Goal: Task Accomplishment & Management: Manage account settings

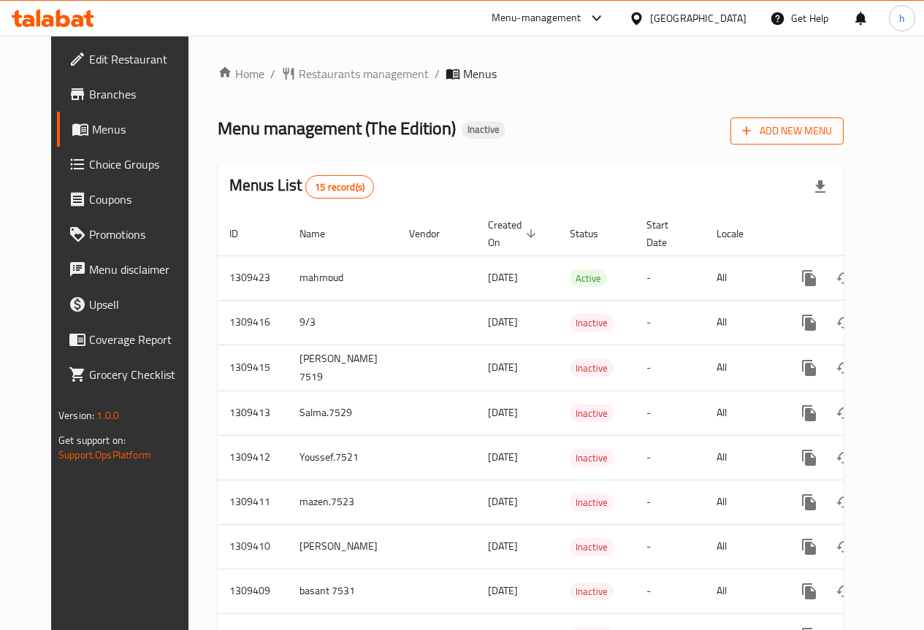
click at [832, 132] on span "Add New Menu" at bounding box center [787, 131] width 90 height 18
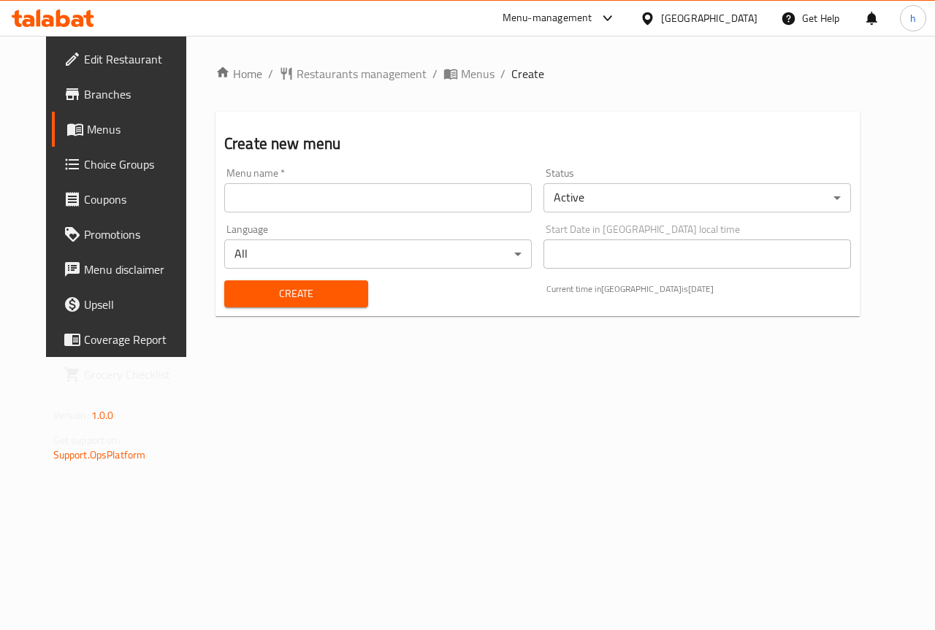
click at [443, 195] on input "text" at bounding box center [377, 197] width 307 height 29
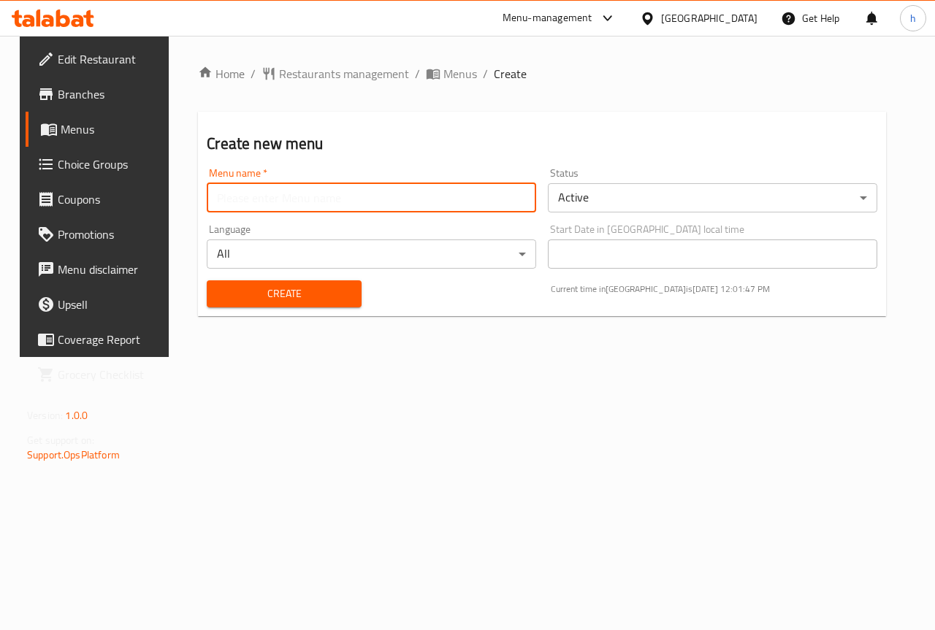
type input "hossam7517"
click at [623, 176] on div "Status Active ​" at bounding box center [712, 190] width 329 height 45
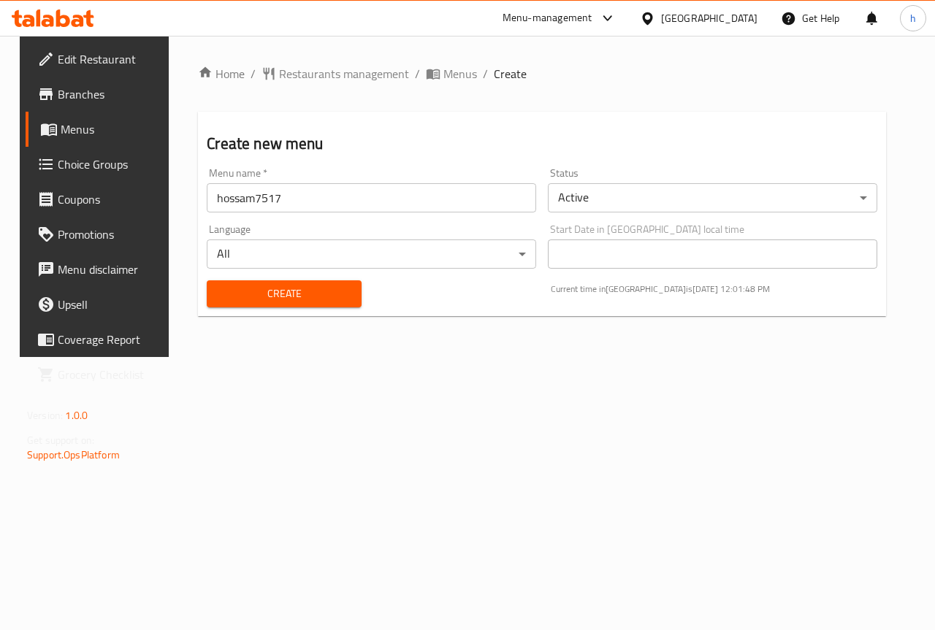
click at [622, 183] on body "​ Menu-management [GEOGRAPHIC_DATA] Get Help h Edit Restaurant Branches Menus C…" at bounding box center [467, 333] width 935 height 594
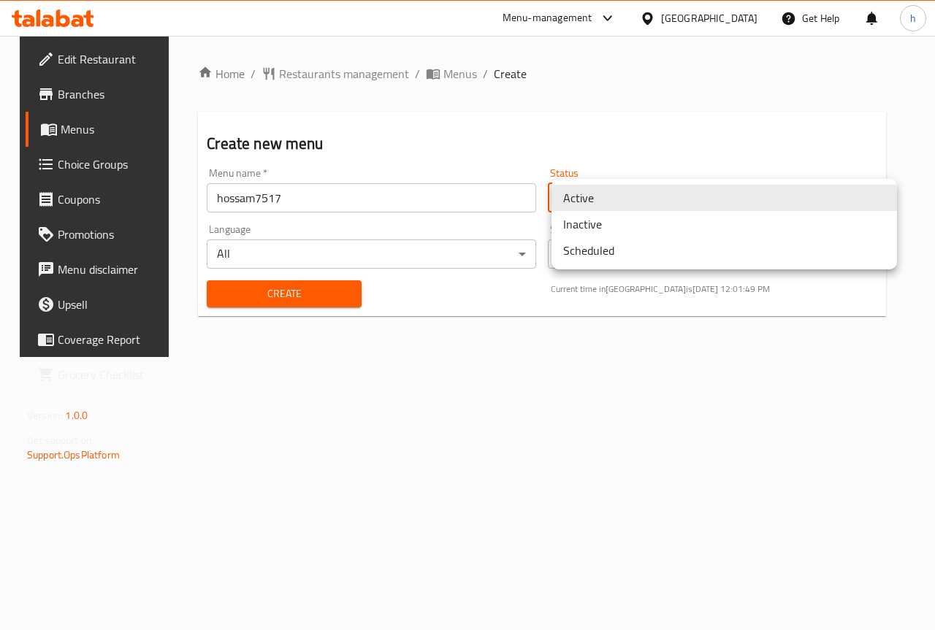
click at [618, 235] on li "Inactive" at bounding box center [723, 224] width 345 height 26
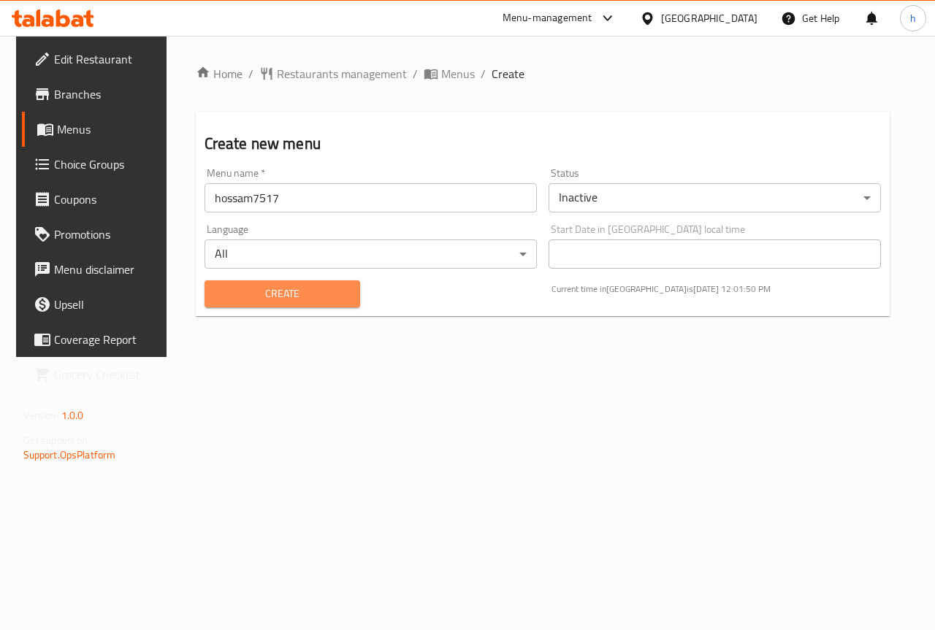
click at [319, 299] on span "Create" at bounding box center [282, 294] width 133 height 18
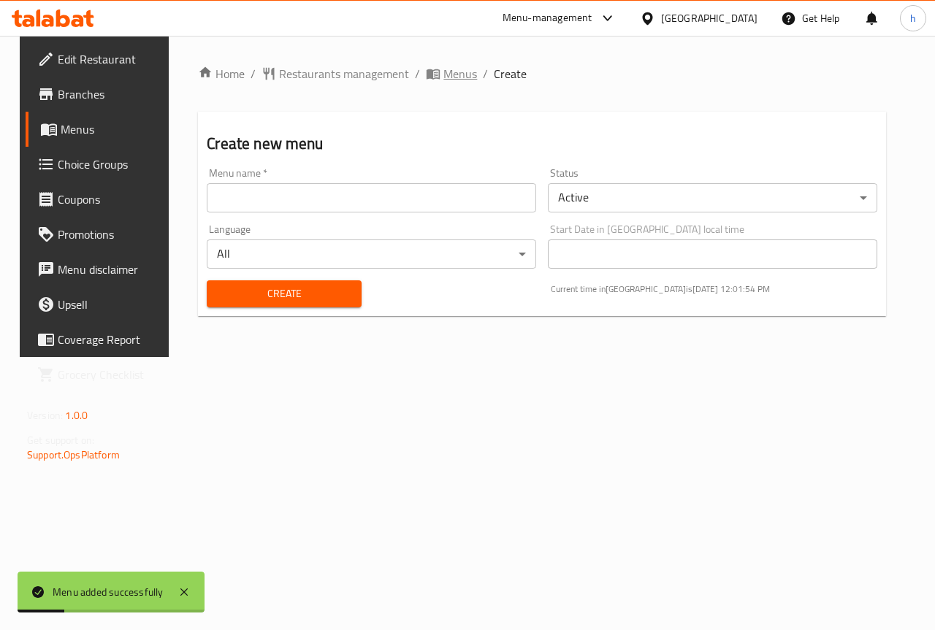
click at [426, 75] on icon "breadcrumb" at bounding box center [432, 74] width 13 height 10
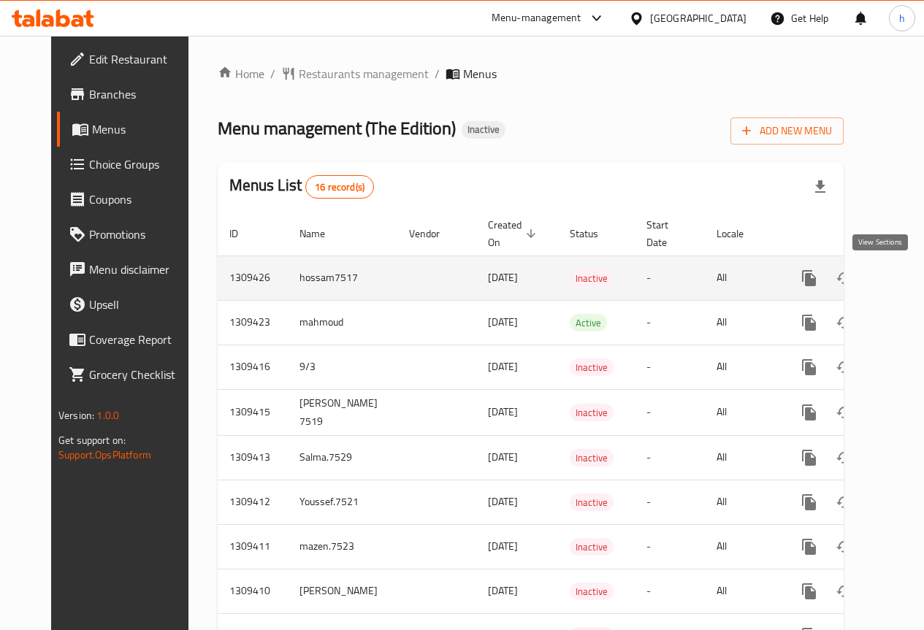
click at [905, 279] on icon "enhanced table" at bounding box center [914, 278] width 18 height 18
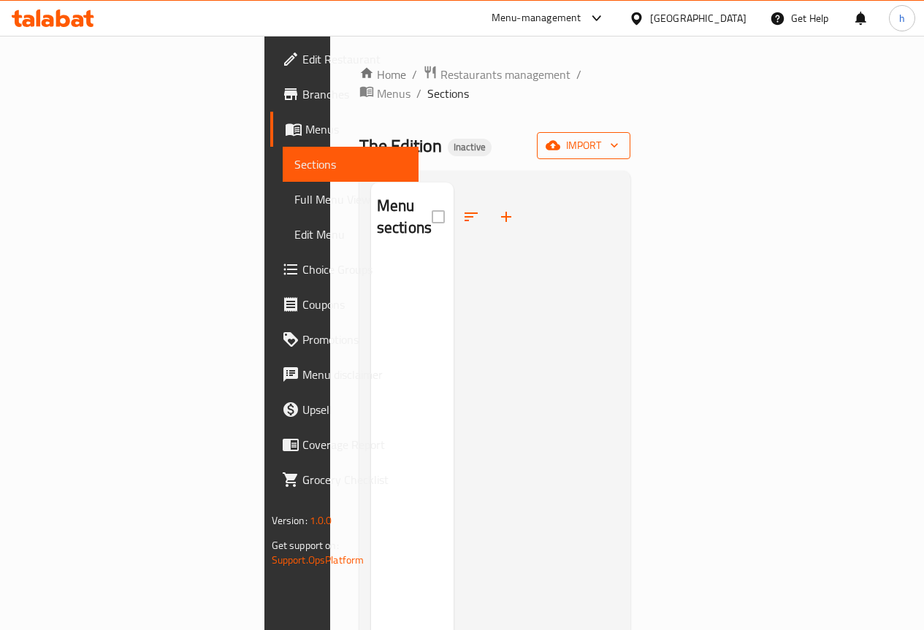
click at [560, 141] on icon "button" at bounding box center [552, 145] width 15 height 9
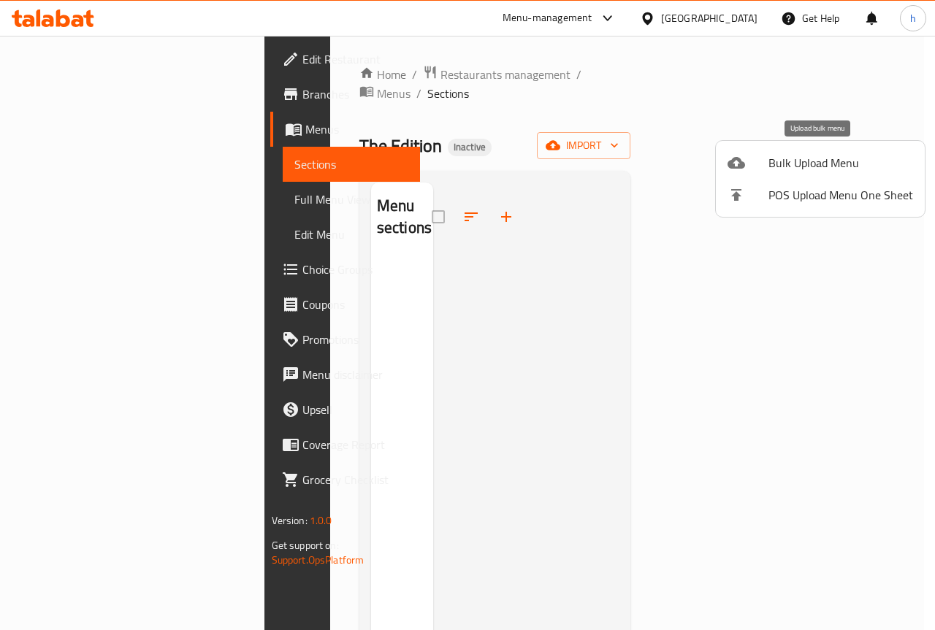
click at [799, 164] on span "Bulk Upload Menu" at bounding box center [840, 163] width 145 height 18
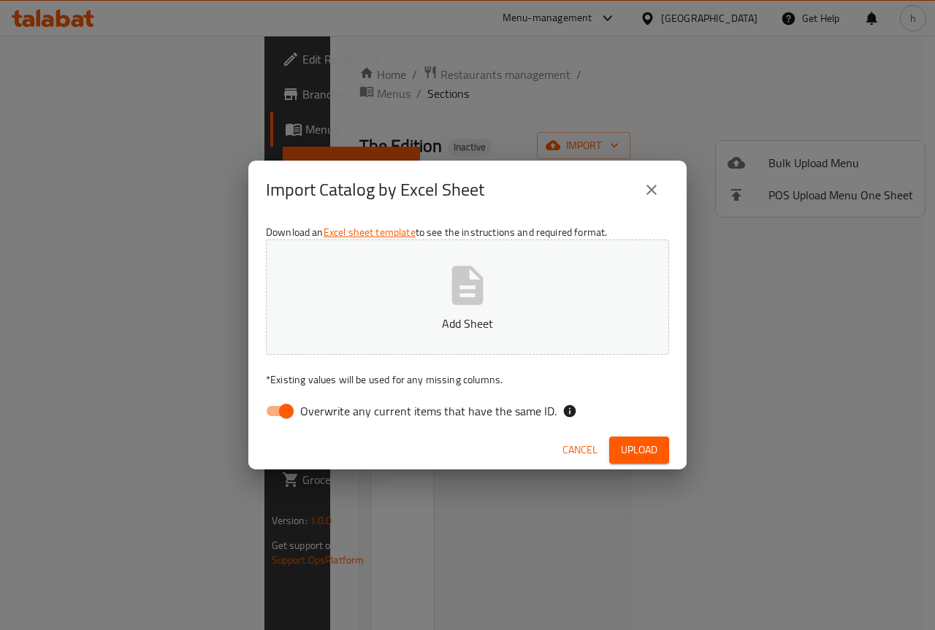
click at [399, 410] on span "Overwrite any current items that have the same ID." at bounding box center [428, 411] width 256 height 18
click at [328, 410] on input "Overwrite any current items that have the same ID." at bounding box center [286, 411] width 83 height 28
checkbox input "false"
click at [461, 310] on button "Add Sheet" at bounding box center [467, 296] width 403 height 115
click at [647, 442] on span "Upload" at bounding box center [639, 450] width 37 height 18
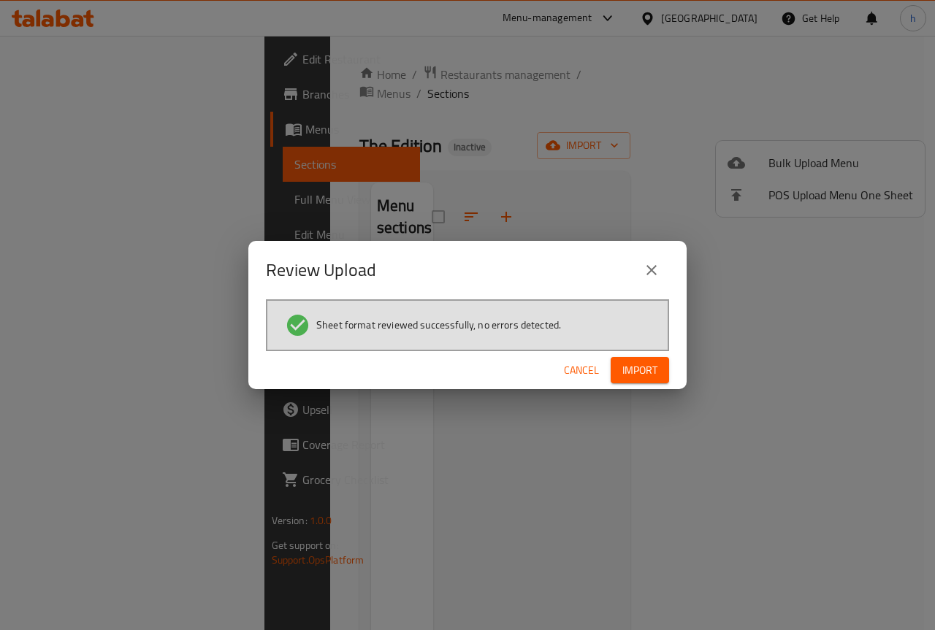
click at [637, 367] on span "Import" at bounding box center [639, 370] width 35 height 18
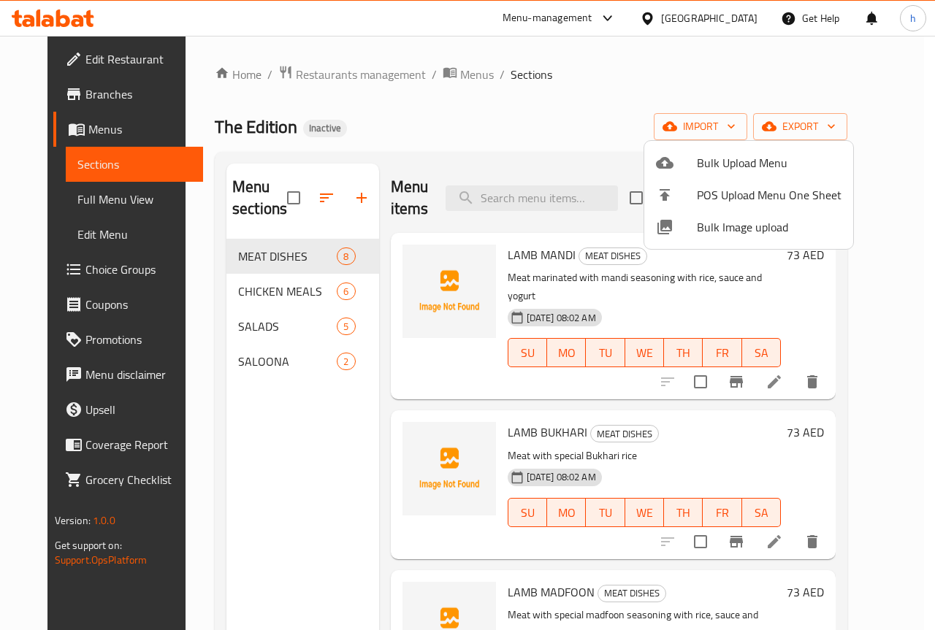
click at [574, 132] on div at bounding box center [467, 315] width 935 height 630
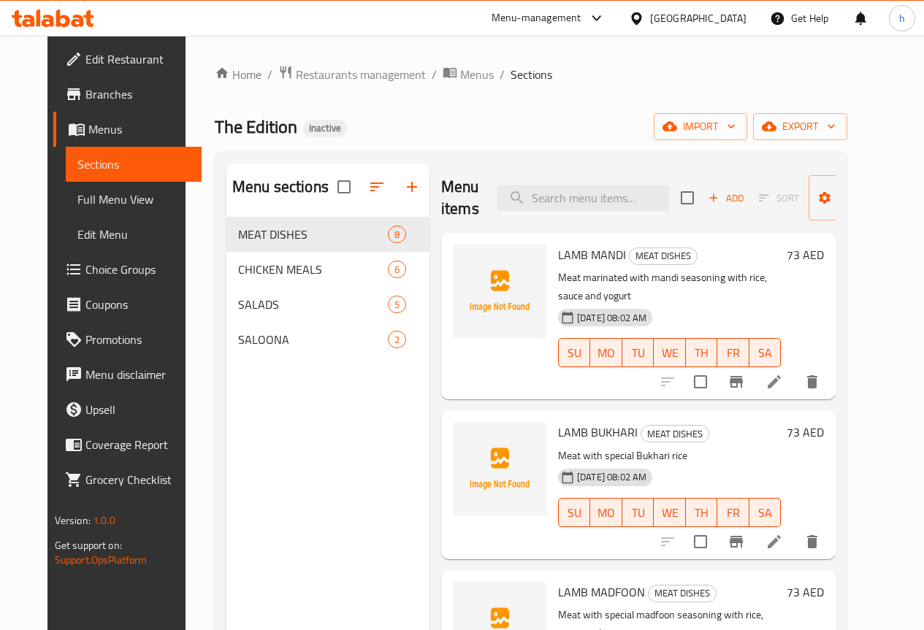
click at [96, 191] on span "Full Menu View" at bounding box center [133, 200] width 112 height 18
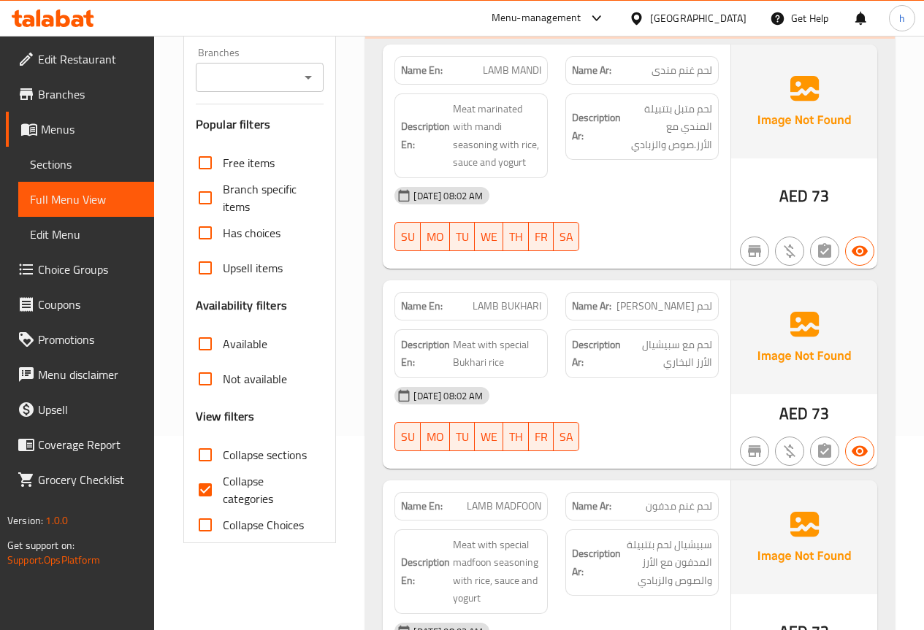
scroll to position [219, 0]
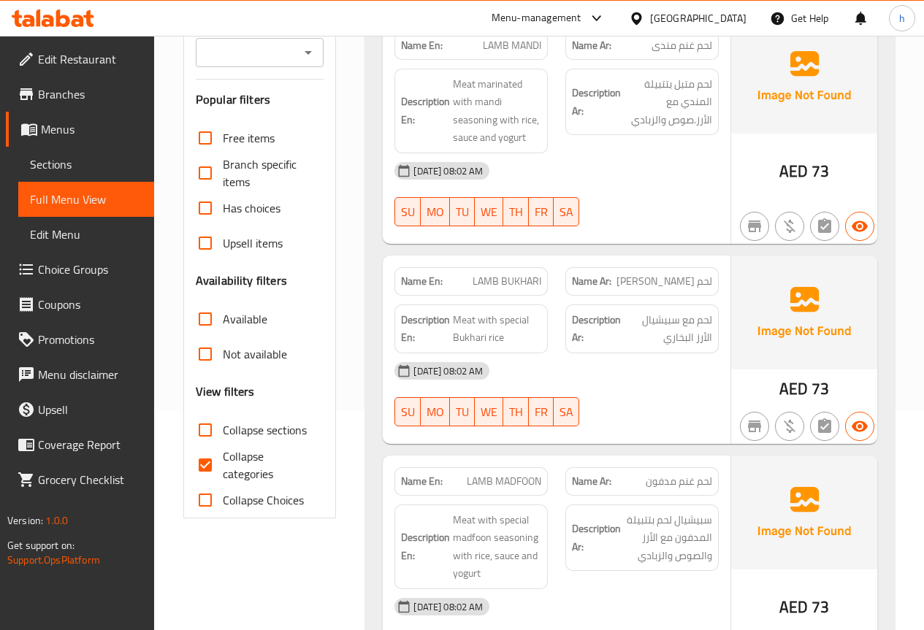
click at [223, 462] on span "Collapse categories" at bounding box center [268, 465] width 90 height 35
click at [223, 462] on input "Collapse categories" at bounding box center [205, 465] width 35 height 35
checkbox input "false"
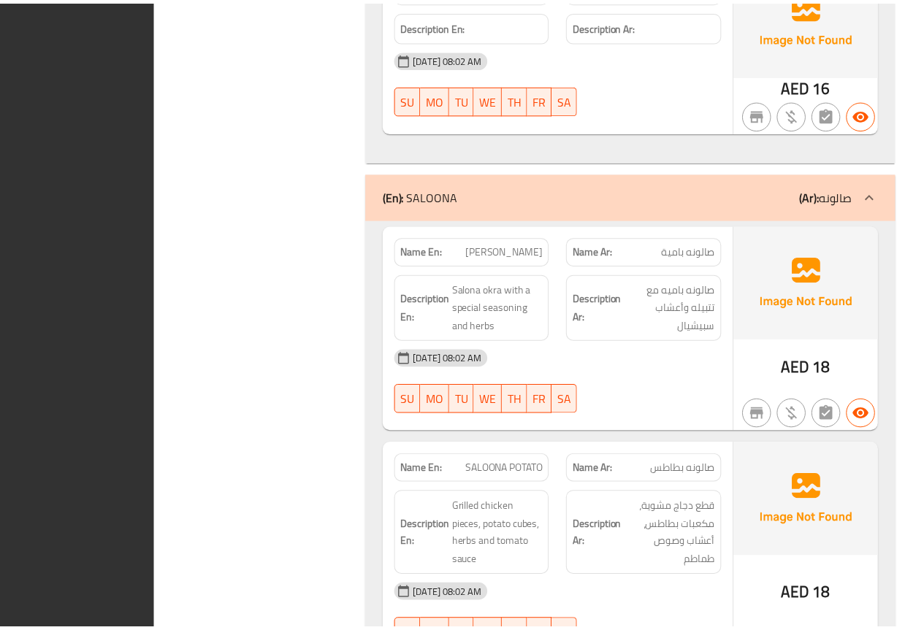
scroll to position [4431, 0]
